Goal: Find specific page/section: Find specific page/section

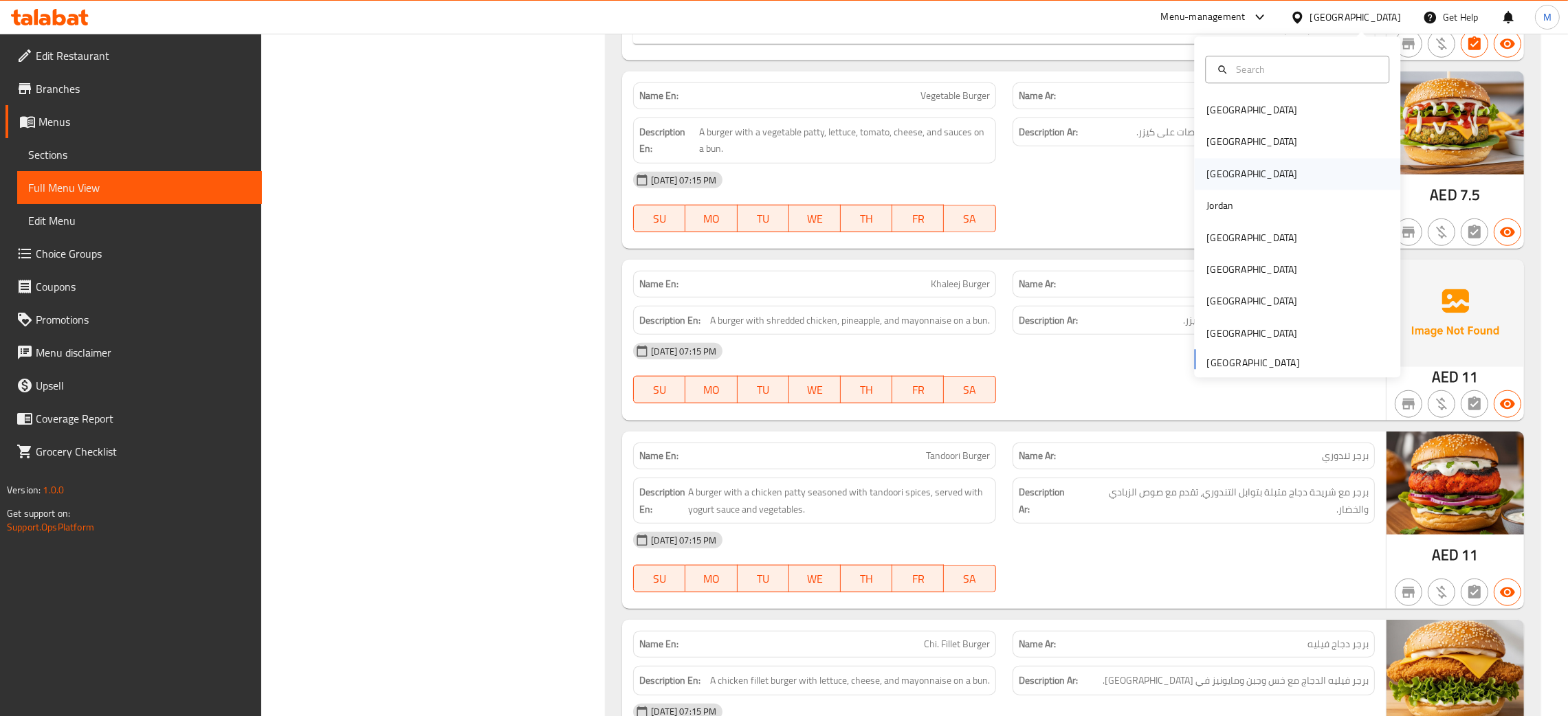
scroll to position [25611, 0]
click at [1207, 169] on div "[GEOGRAPHIC_DATA]" at bounding box center [1252, 174] width 91 height 15
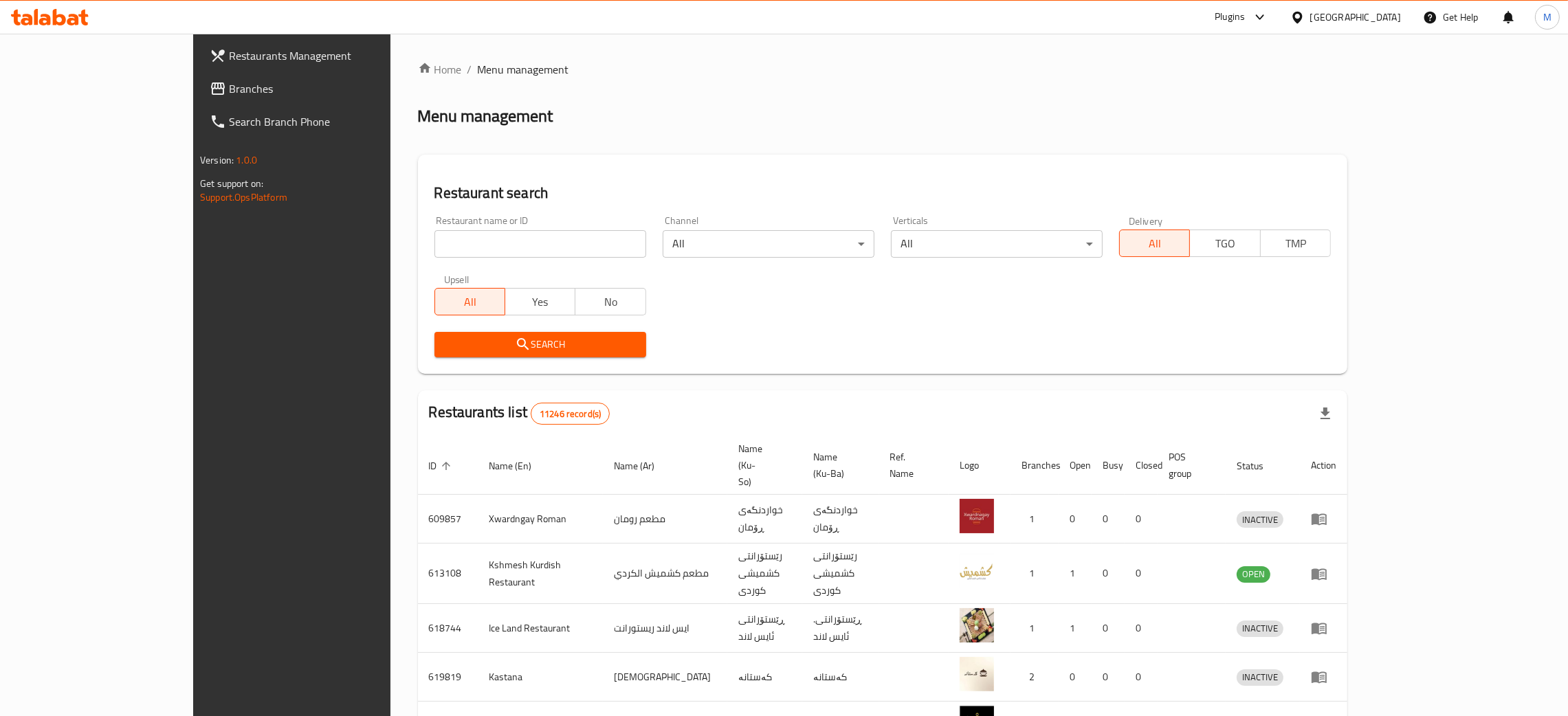
click at [435, 229] on div "Restaurant name or ID Restaurant name or ID" at bounding box center [540, 237] width 212 height 42
click at [229, 88] on span "Branches" at bounding box center [337, 89] width 215 height 17
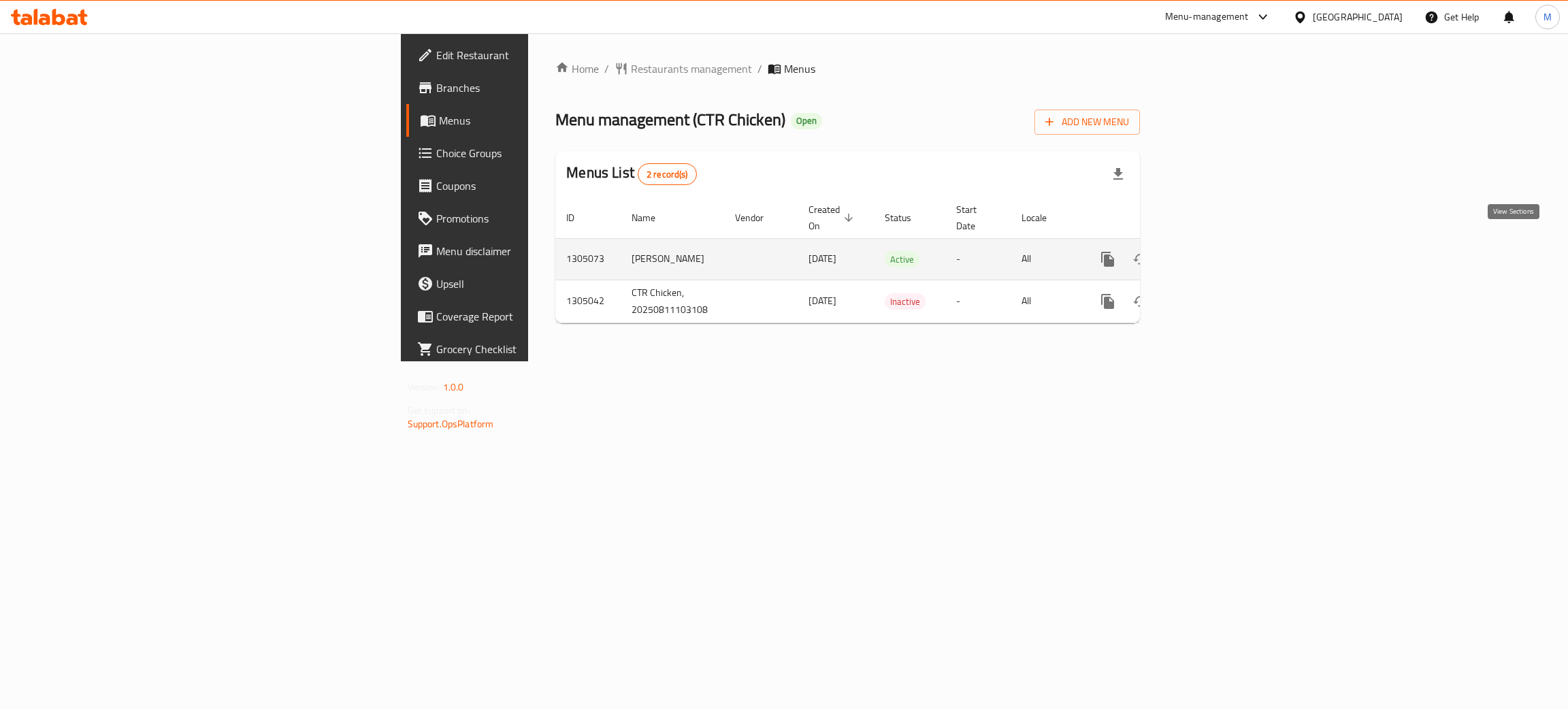
click at [1222, 243] on link "enhanced table" at bounding box center [1205, 259] width 33 height 33
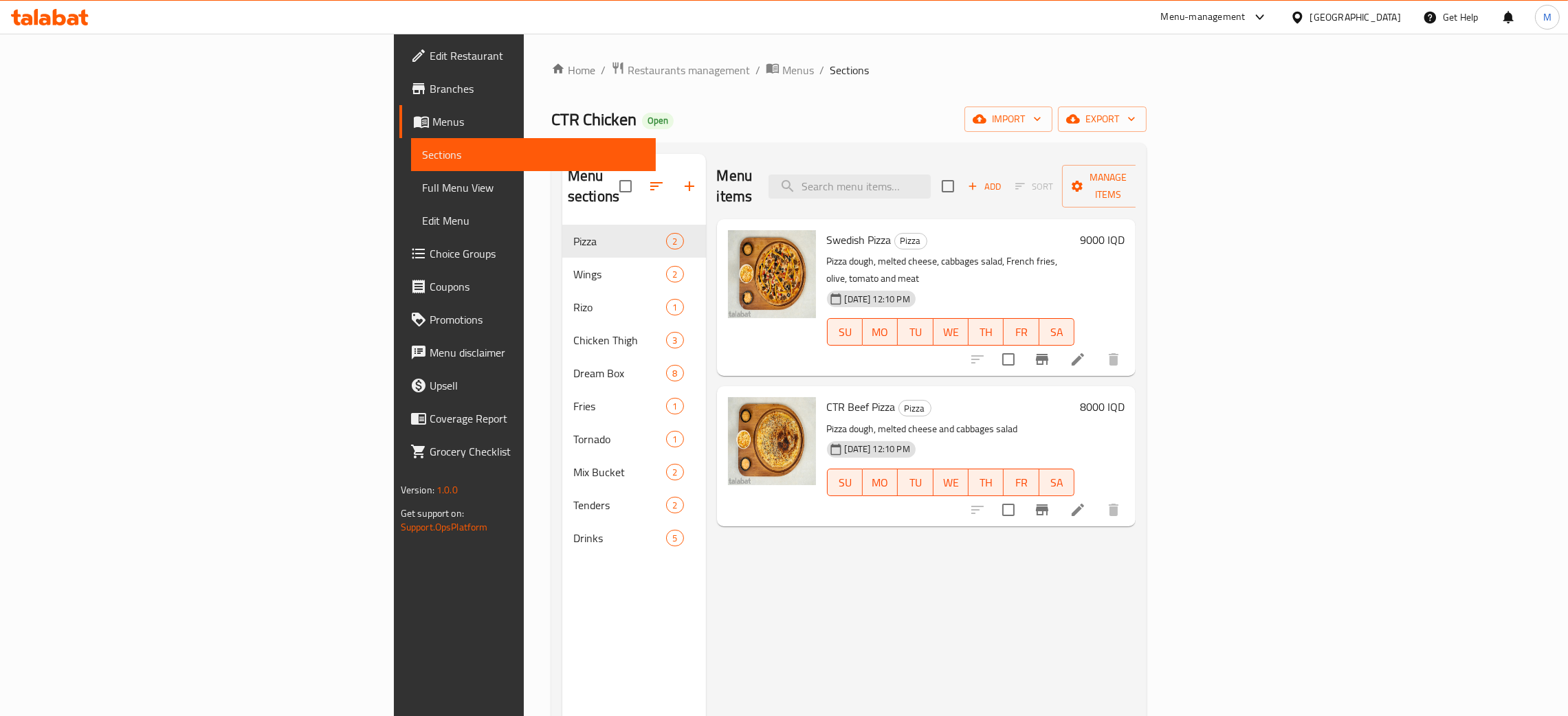
click at [968, 162] on div "Menu items Add Sort Manage items" at bounding box center [926, 187] width 419 height 66
click at [931, 175] on input "search" at bounding box center [849, 187] width 162 height 24
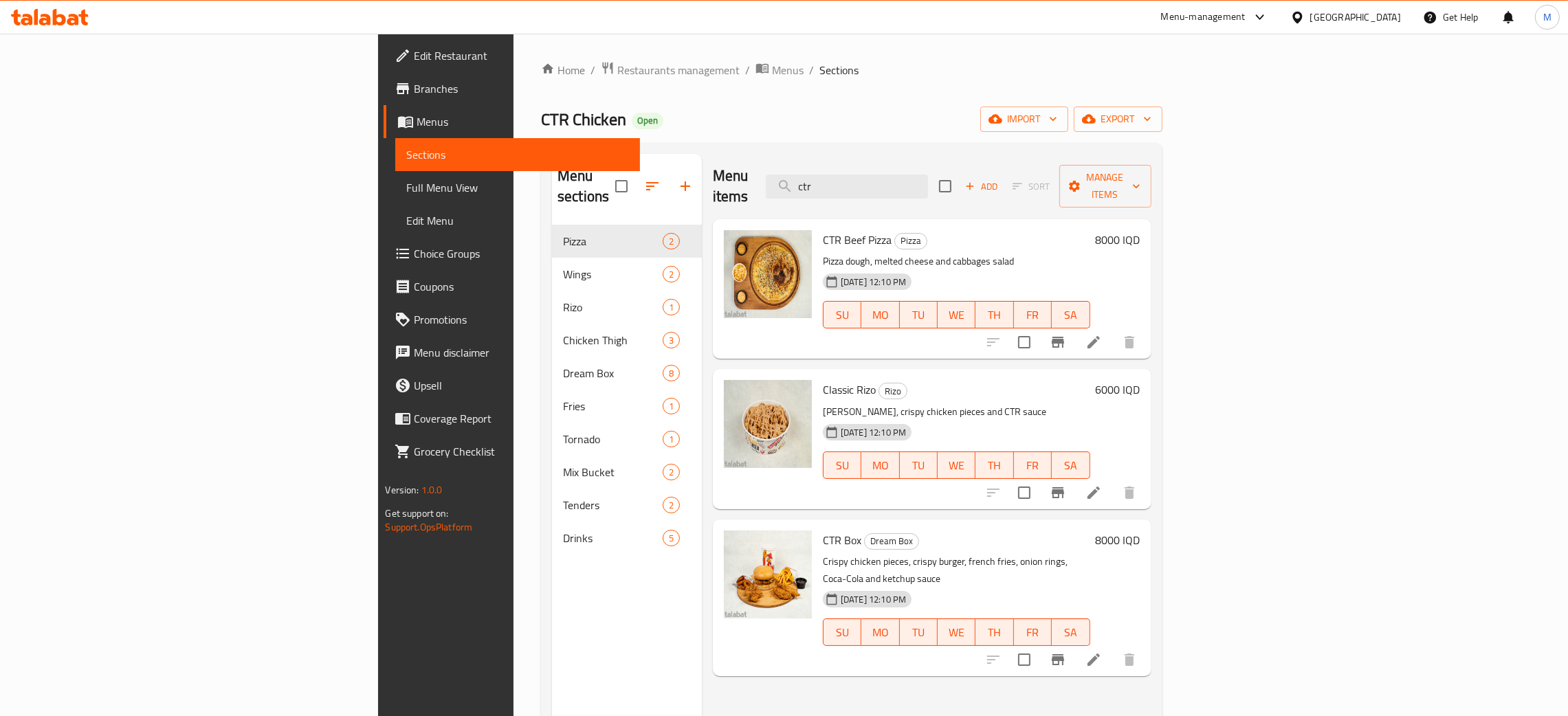
type input "ctr"
drag, startPoint x: 975, startPoint y: 158, endPoint x: 913, endPoint y: 140, distance: 64.6
click at [913, 140] on div "Home / Restaurants management / Menus / Sections CTR Chicken Open import export…" at bounding box center [851, 471] width 621 height 820
drag, startPoint x: 967, startPoint y: 160, endPoint x: 933, endPoint y: 153, distance: 34.7
click at [933, 153] on div "Menu sections Pizza 2 Wings 2 Rizo 1 Chicken Thigh 3 Dream Box 8 Fries 1 Tornad…" at bounding box center [851, 511] width 621 height 738
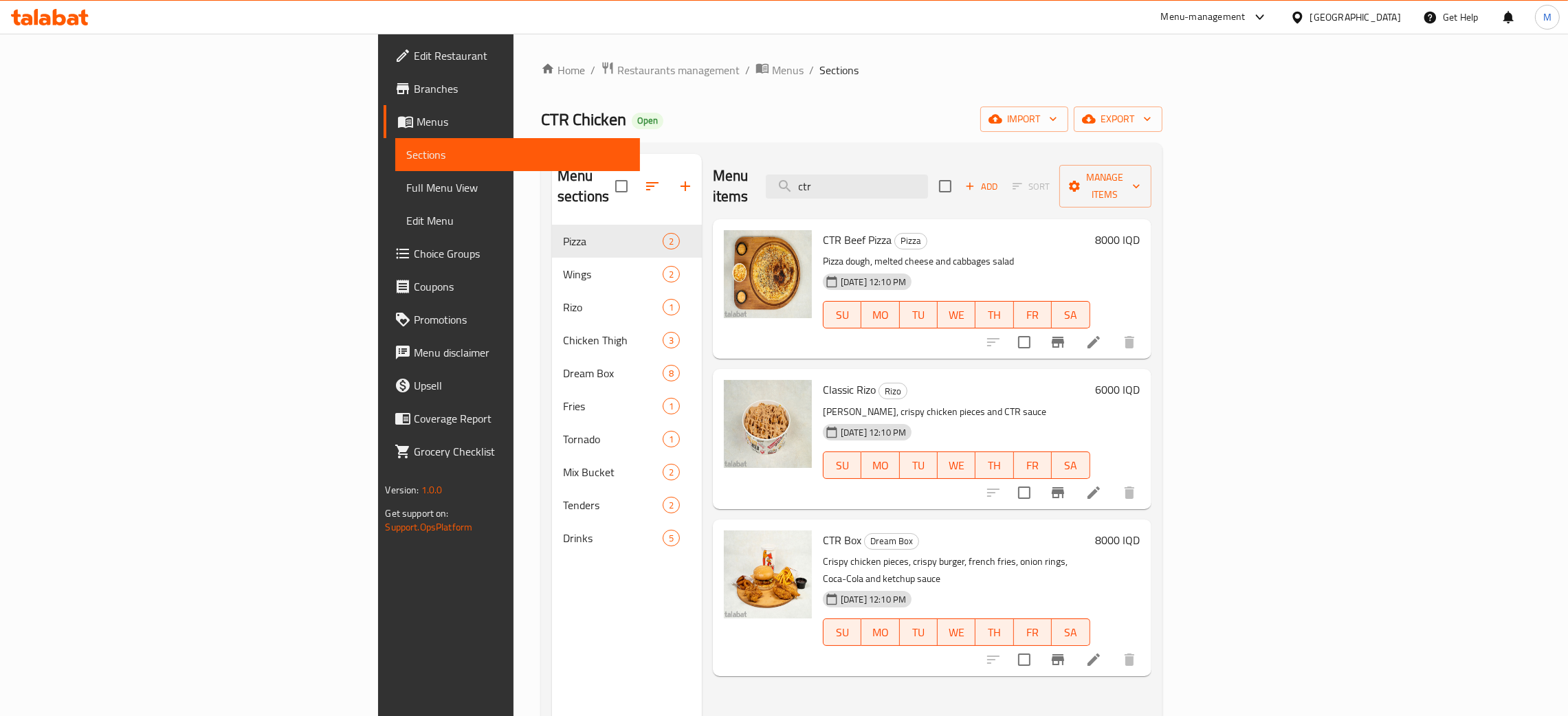
drag, startPoint x: 979, startPoint y: 179, endPoint x: 919, endPoint y: 163, distance: 62.1
click at [914, 161] on div "Menu items ctr Add Sort Manage items" at bounding box center [932, 187] width 438 height 66
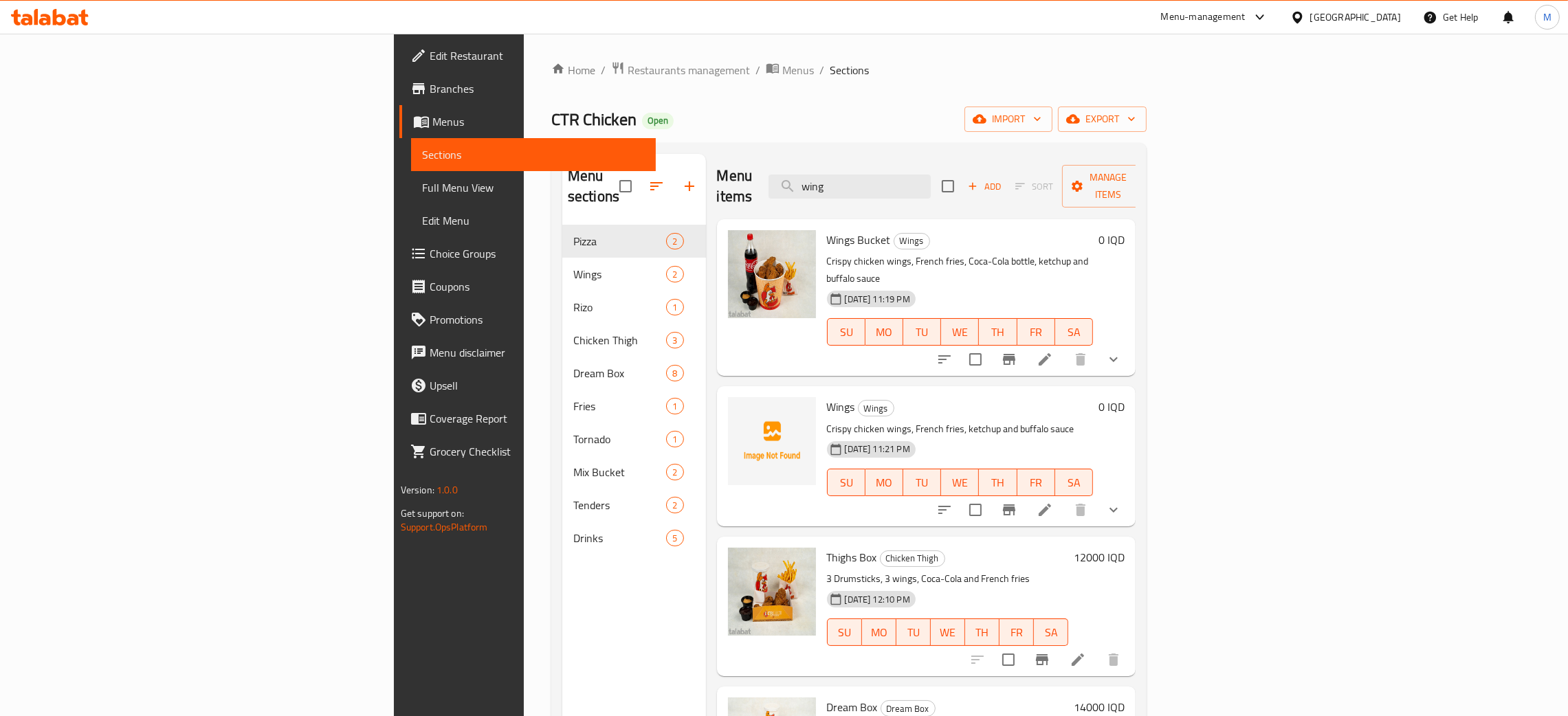
type input "wing"
drag, startPoint x: 375, startPoint y: 110, endPoint x: 283, endPoint y: 114, distance: 92.1
click at [524, 114] on div "Home / Restaurants management / Menus / Sections CTR Chicken Open import export…" at bounding box center [849, 471] width 650 height 875
copy span "CTR Chicken"
